Goal: Information Seeking & Learning: Check status

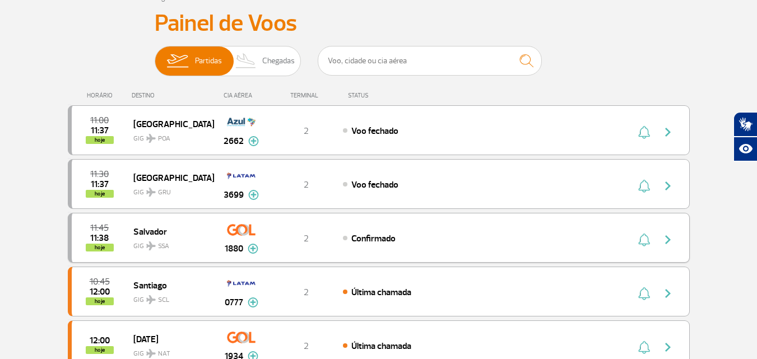
scroll to position [56, 0]
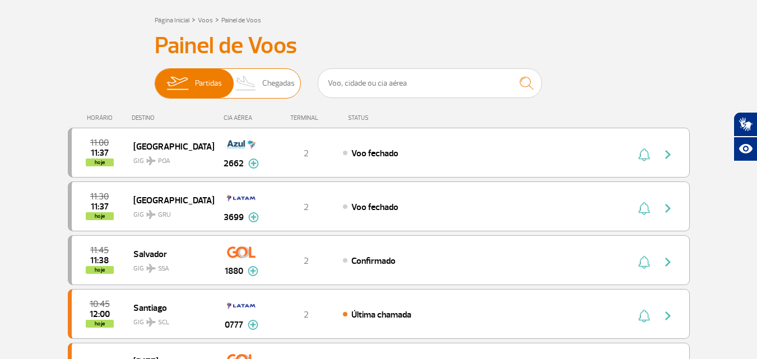
click at [267, 89] on span "Chegadas" at bounding box center [278, 83] width 32 height 29
click at [155, 78] on input "Partidas Chegadas" at bounding box center [155, 78] width 0 height 0
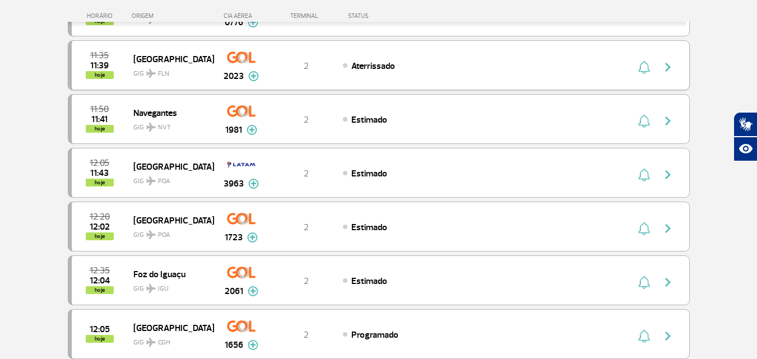
scroll to position [224, 0]
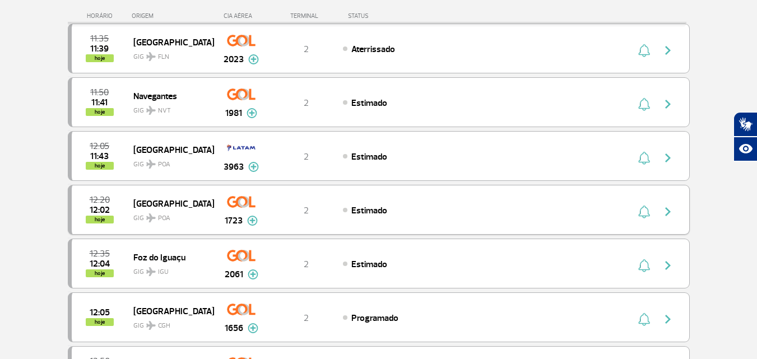
click at [663, 211] on img "button" at bounding box center [667, 211] width 13 height 13
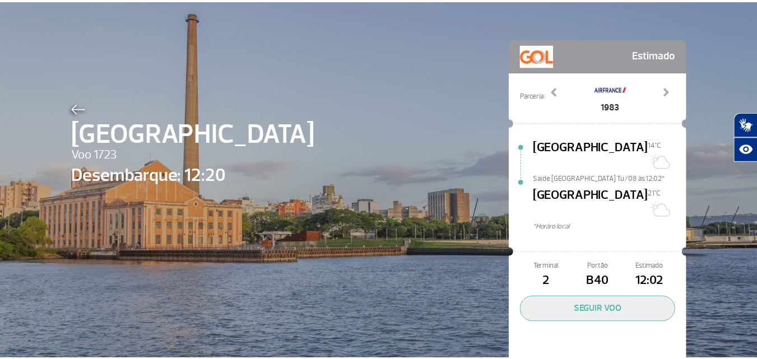
scroll to position [32, 0]
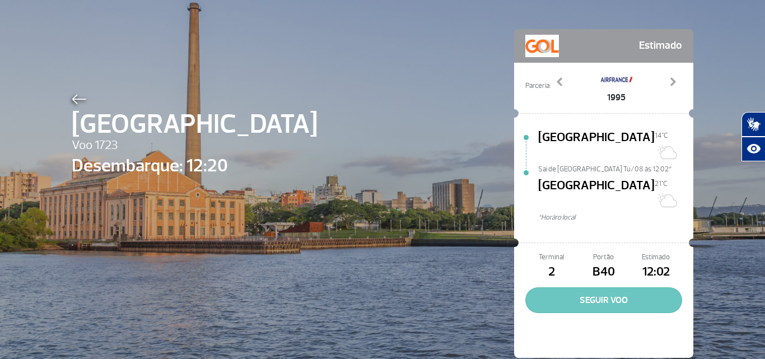
click at [593, 287] on button "SEGUIR VOO" at bounding box center [603, 300] width 157 height 26
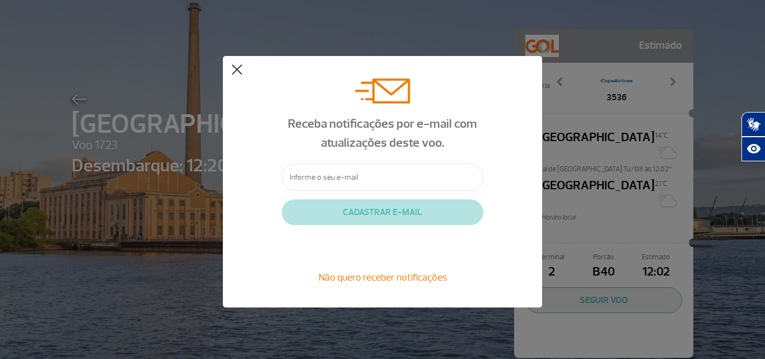
click at [235, 67] on button at bounding box center [236, 69] width 11 height 11
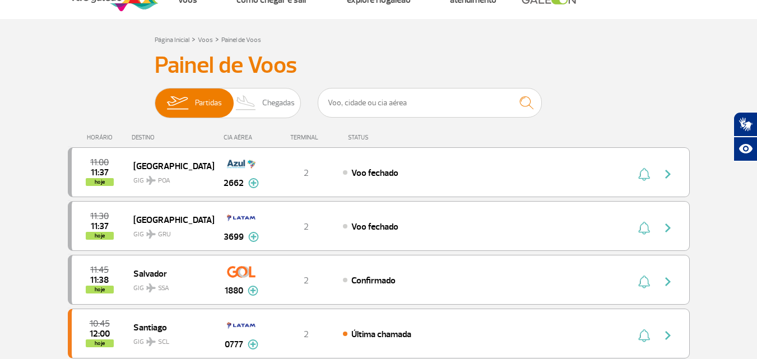
scroll to position [56, 0]
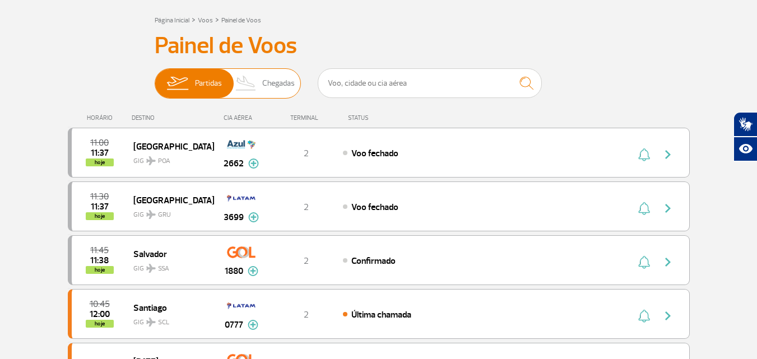
click at [268, 85] on span "Chegadas" at bounding box center [278, 83] width 32 height 29
click at [155, 78] on input "Partidas Chegadas" at bounding box center [155, 78] width 0 height 0
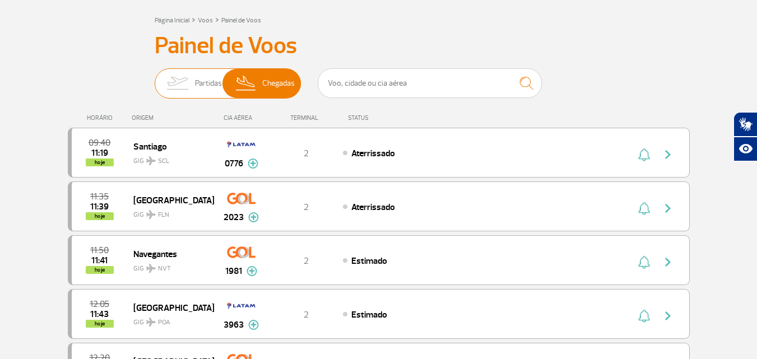
click at [198, 81] on span "Partidas" at bounding box center [208, 83] width 27 height 29
click at [155, 78] on input "Partidas Chegadas" at bounding box center [155, 78] width 0 height 0
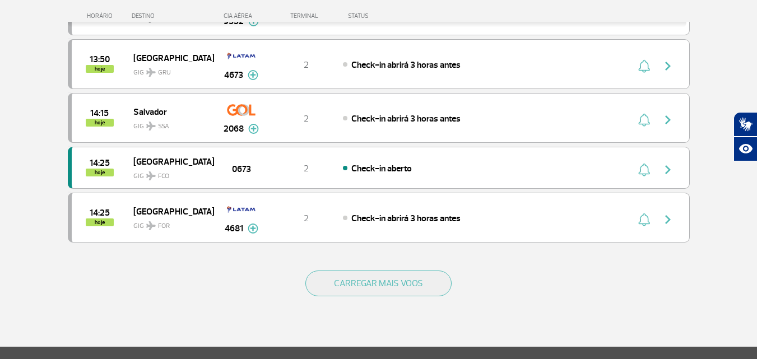
scroll to position [1008, 0]
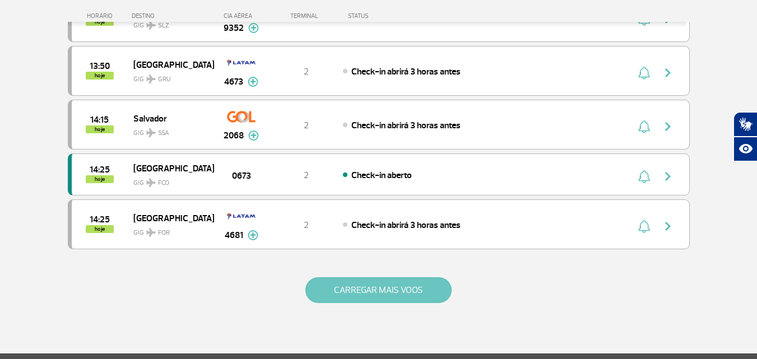
click at [409, 288] on button "CARREGAR MAIS VOOS" at bounding box center [378, 290] width 146 height 26
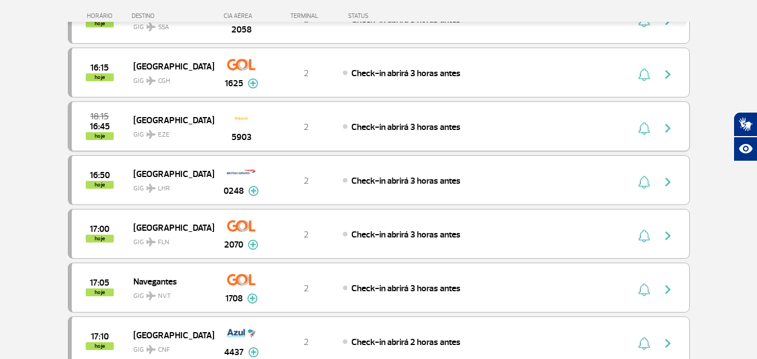
scroll to position [2016, 0]
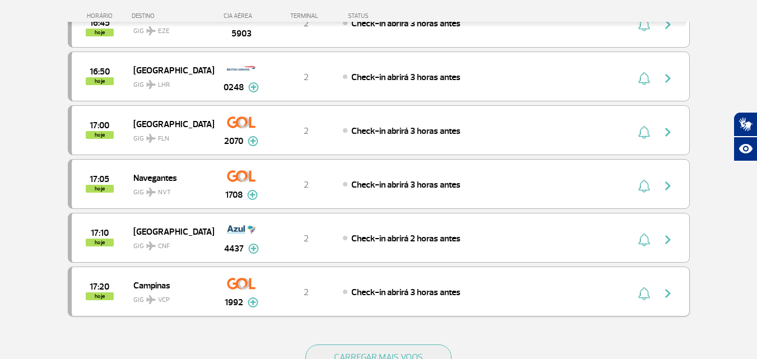
click at [669, 291] on img "button" at bounding box center [667, 293] width 13 height 13
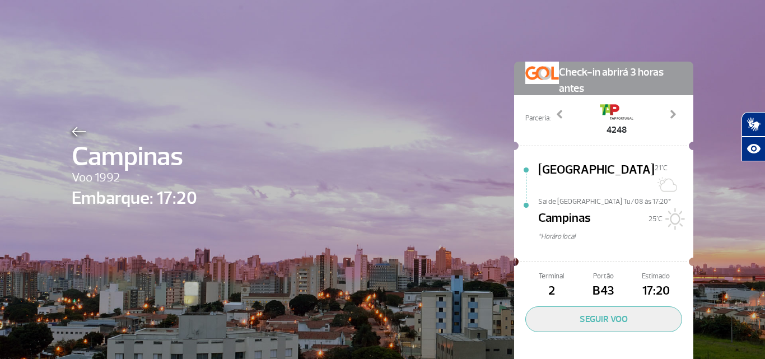
click at [72, 133] on img at bounding box center [79, 132] width 15 height 10
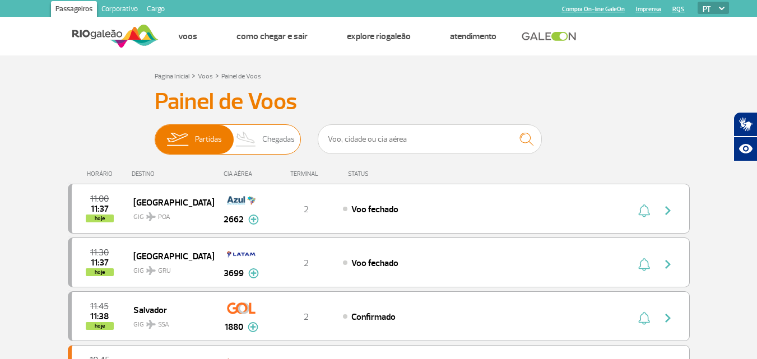
click at [276, 143] on span "Chegadas" at bounding box center [278, 139] width 32 height 29
click at [155, 134] on input "Partidas Chegadas" at bounding box center [155, 134] width 0 height 0
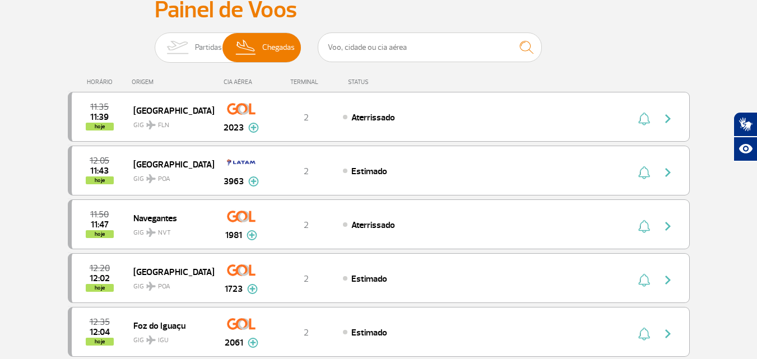
scroll to position [112, 0]
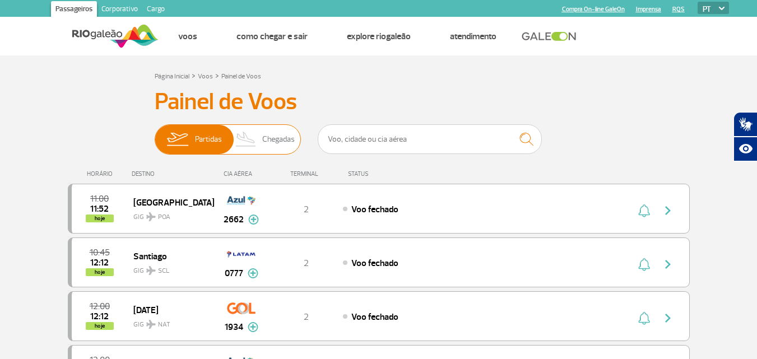
click at [269, 140] on span "Chegadas" at bounding box center [278, 139] width 32 height 29
click at [155, 134] on input "Partidas Chegadas" at bounding box center [155, 134] width 0 height 0
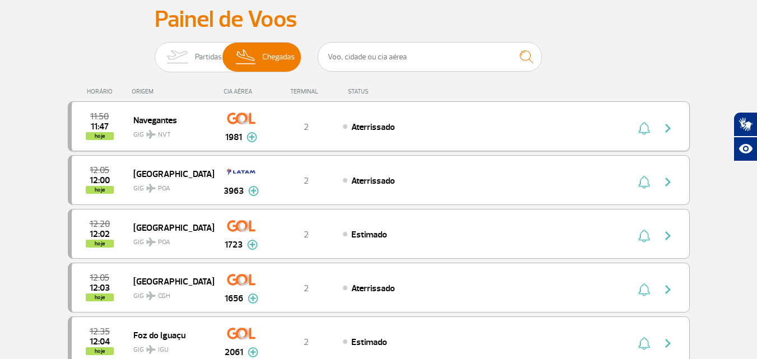
scroll to position [112, 0]
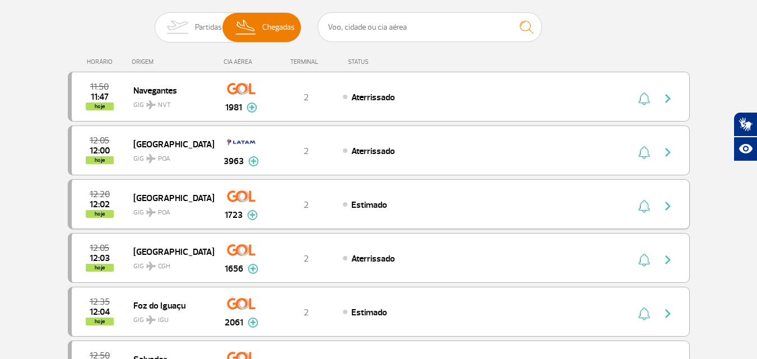
click at [669, 209] on img "button" at bounding box center [667, 205] width 13 height 13
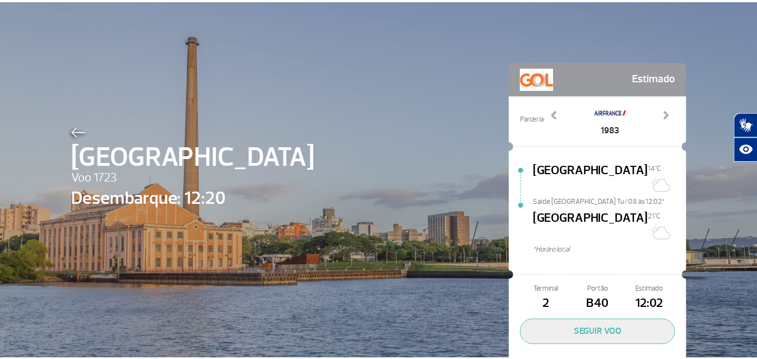
scroll to position [32, 0]
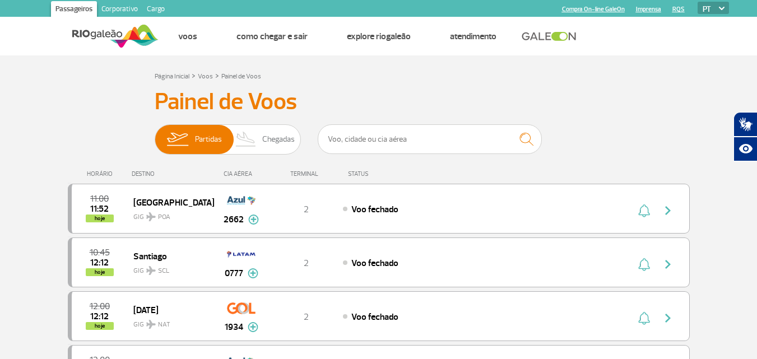
scroll to position [56, 0]
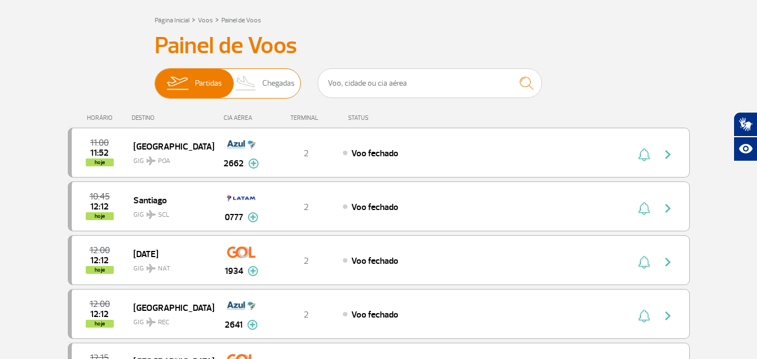
click at [284, 86] on span "Chegadas" at bounding box center [278, 83] width 32 height 29
click at [155, 78] on input "Partidas Chegadas" at bounding box center [155, 78] width 0 height 0
